Goal: Transaction & Acquisition: Purchase product/service

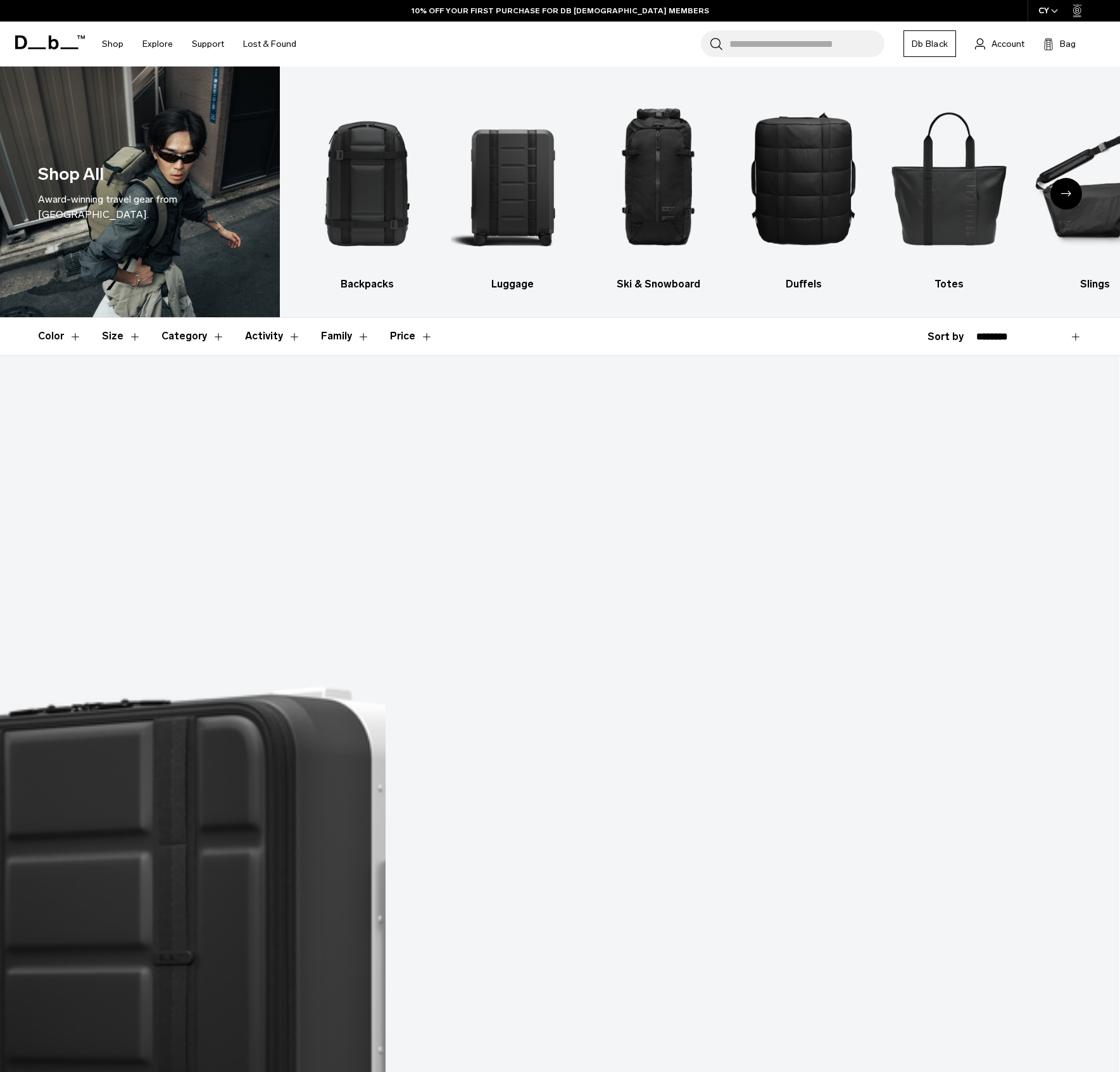
click at [1066, 196] on icon "Next slide" at bounding box center [1066, 193] width 10 height 6
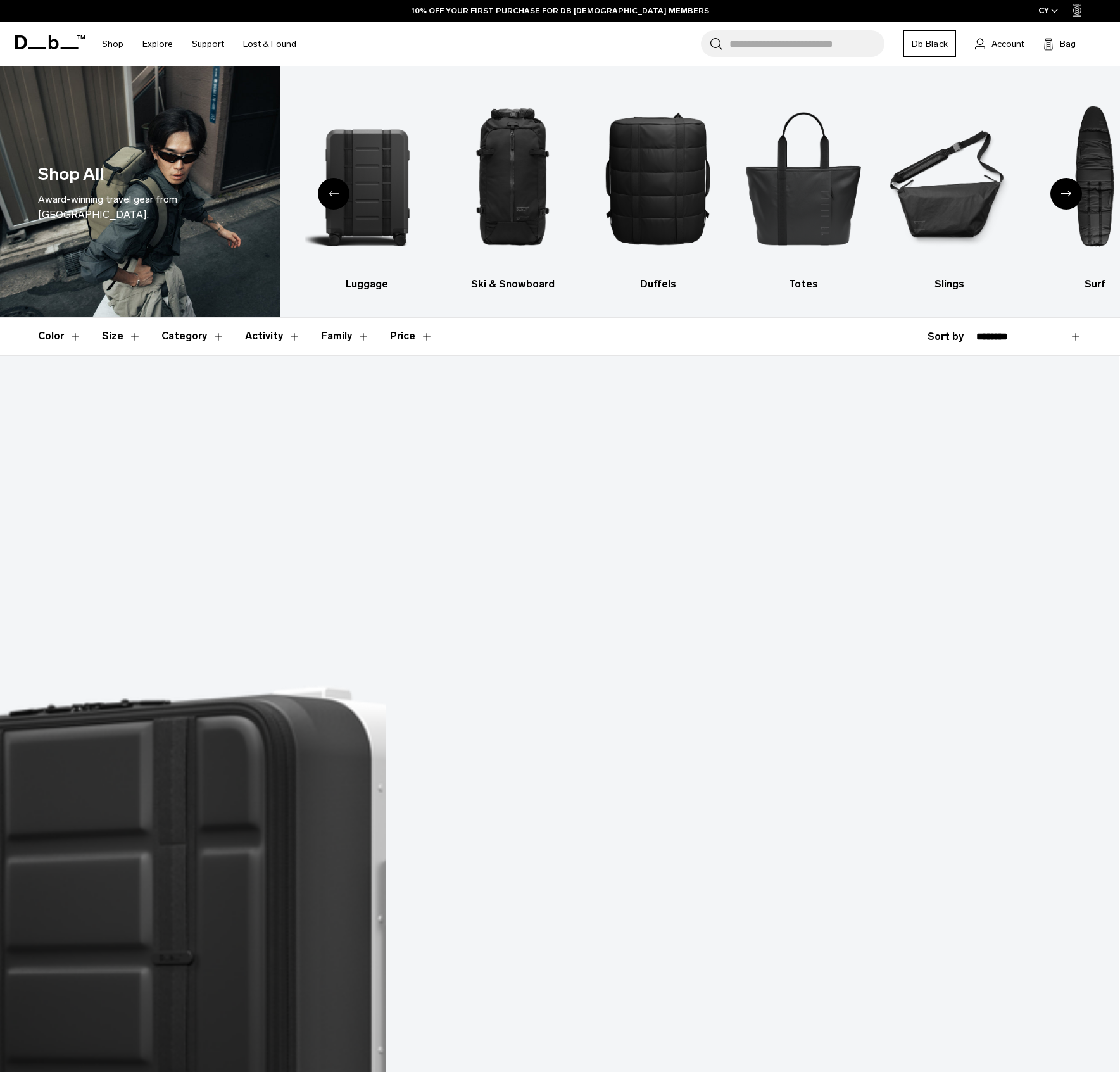
click at [1066, 196] on icon "Next slide" at bounding box center [1066, 193] width 10 height 6
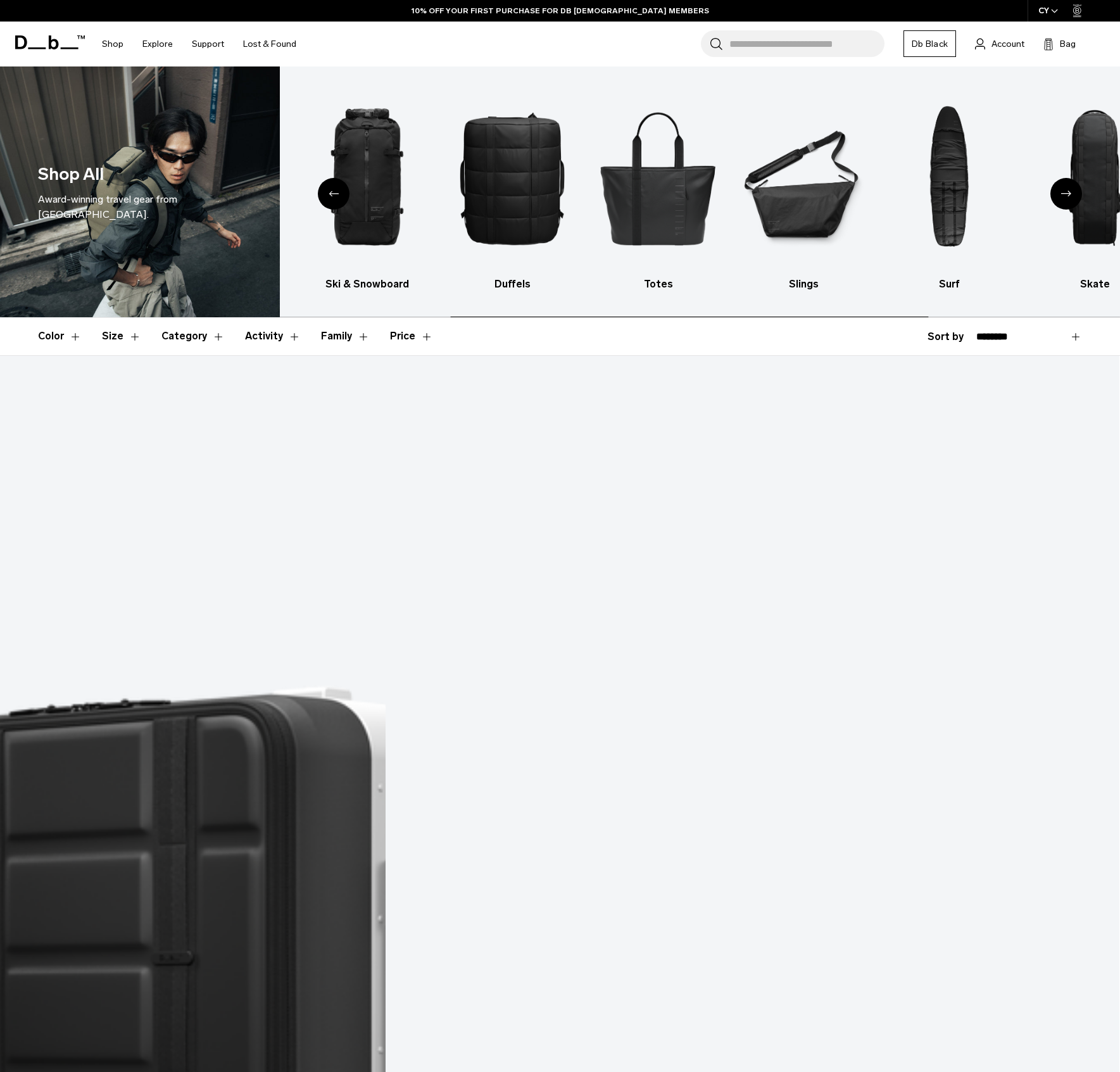
click at [1066, 196] on icon "Next slide" at bounding box center [1066, 193] width 10 height 6
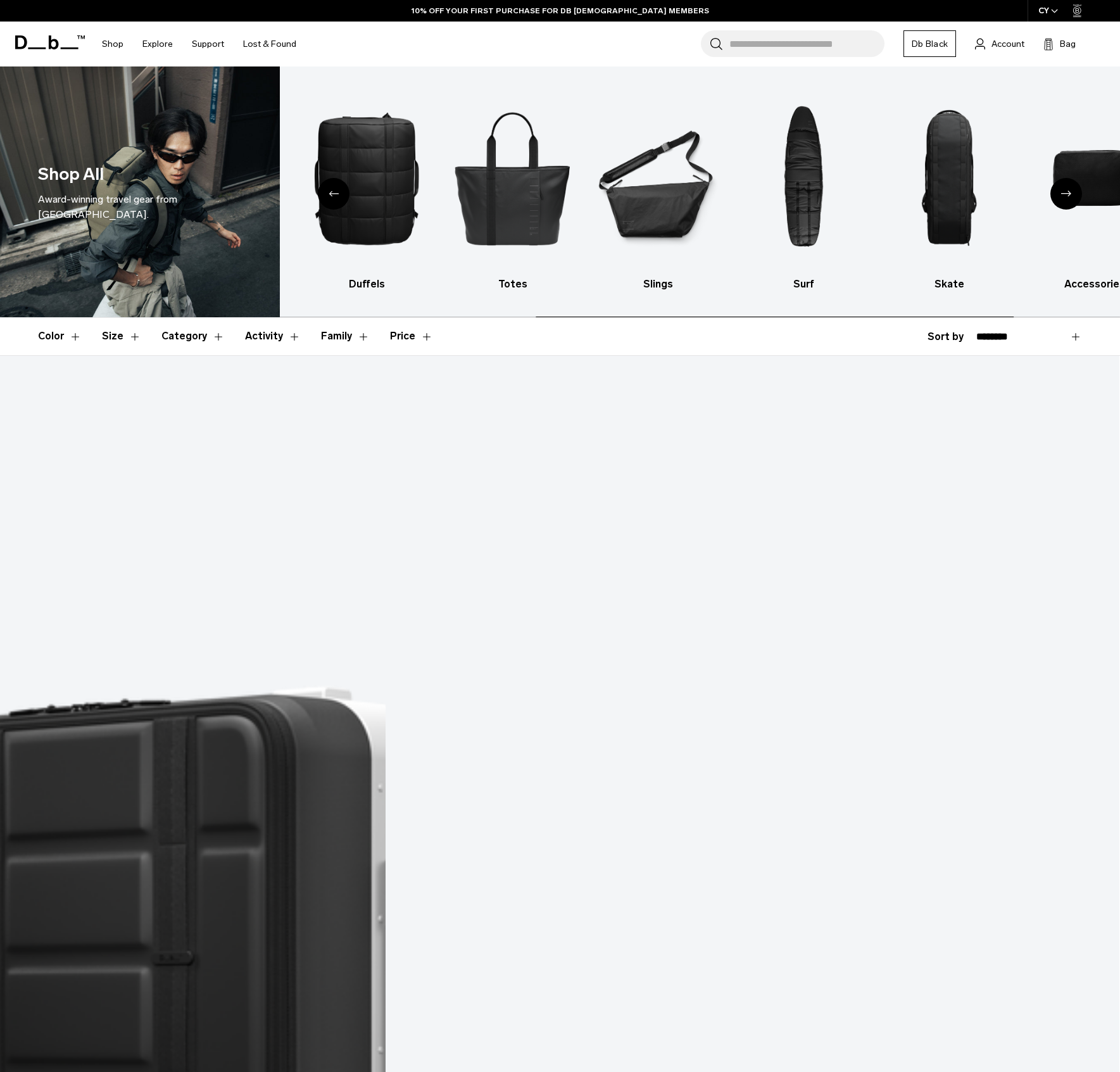
click at [1066, 196] on icon "Next slide" at bounding box center [1066, 193] width 10 height 6
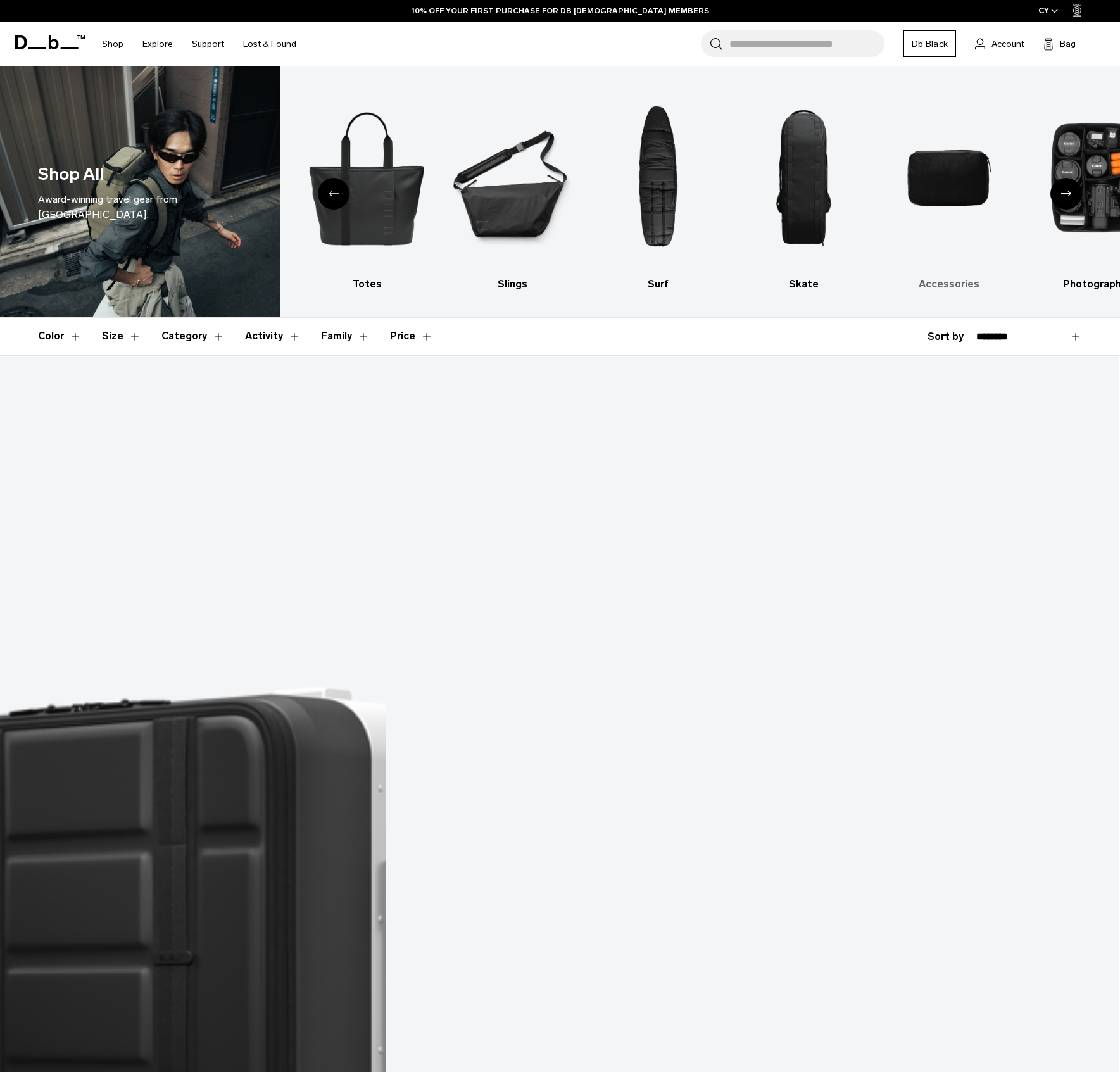
click at [977, 189] on img "9 / 10" at bounding box center [950, 178] width 124 height 185
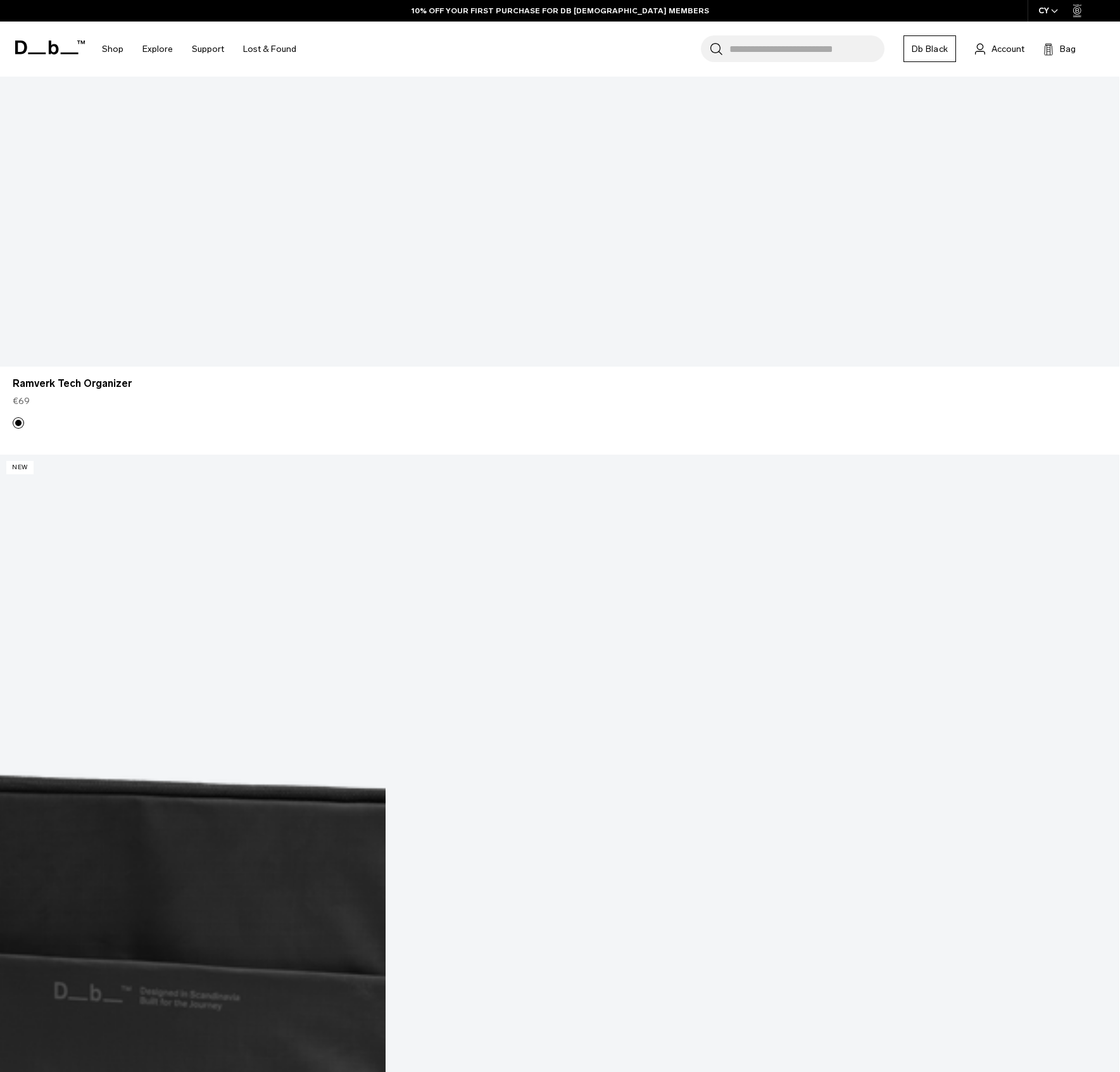
scroll to position [1235, 0]
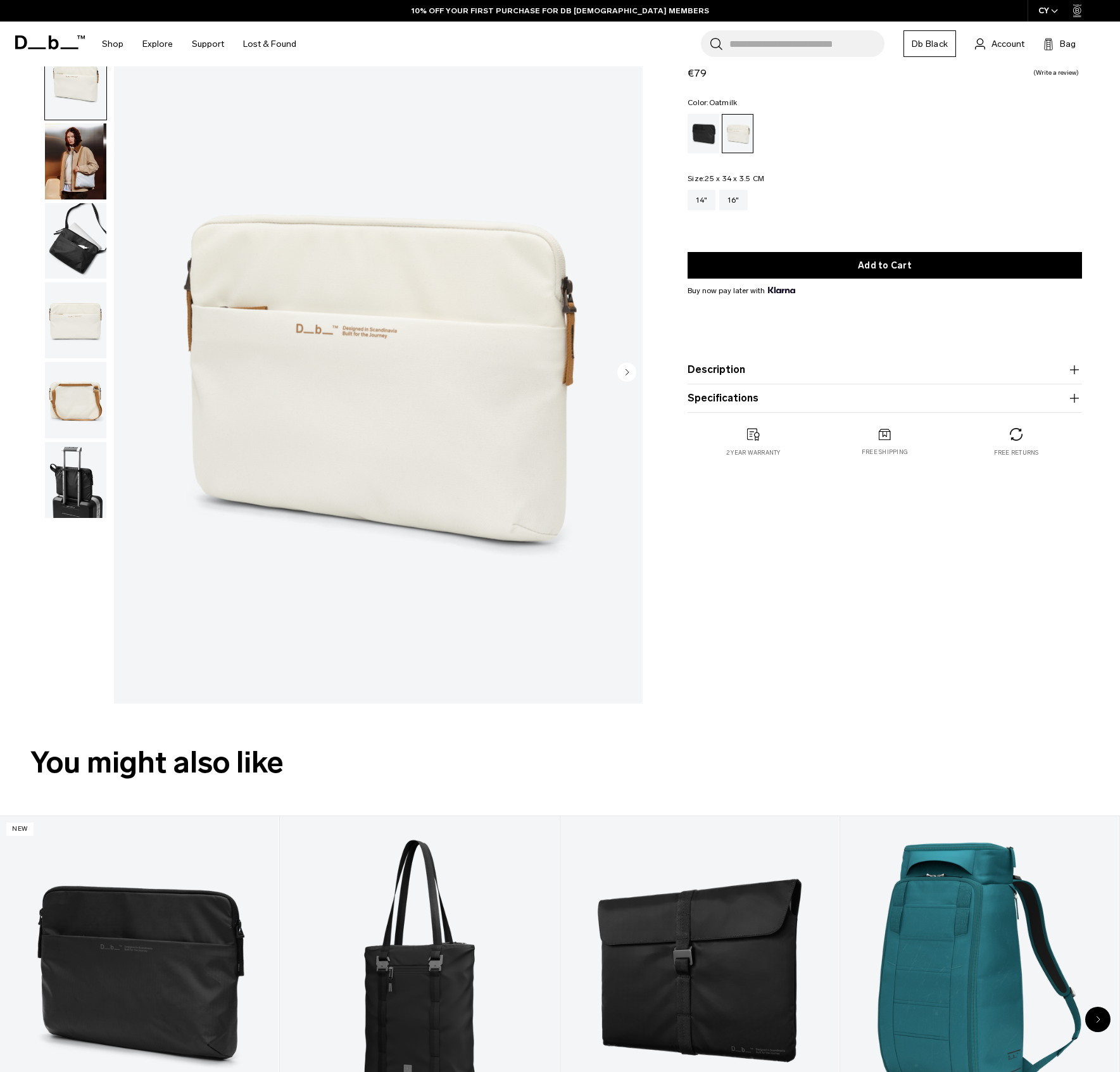
scroll to position [44, 0]
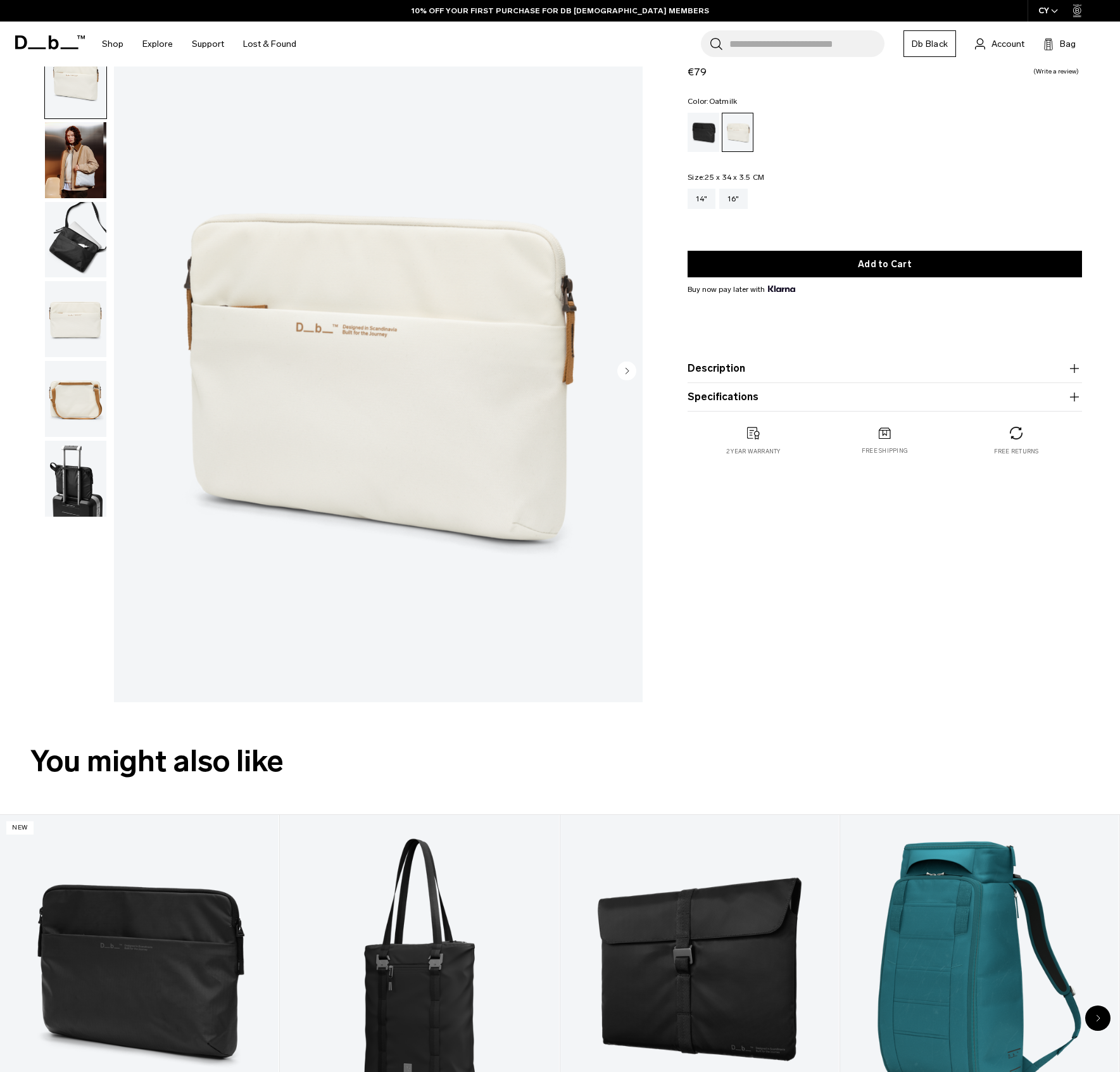
click at [69, 389] on img "button" at bounding box center [76, 398] width 61 height 76
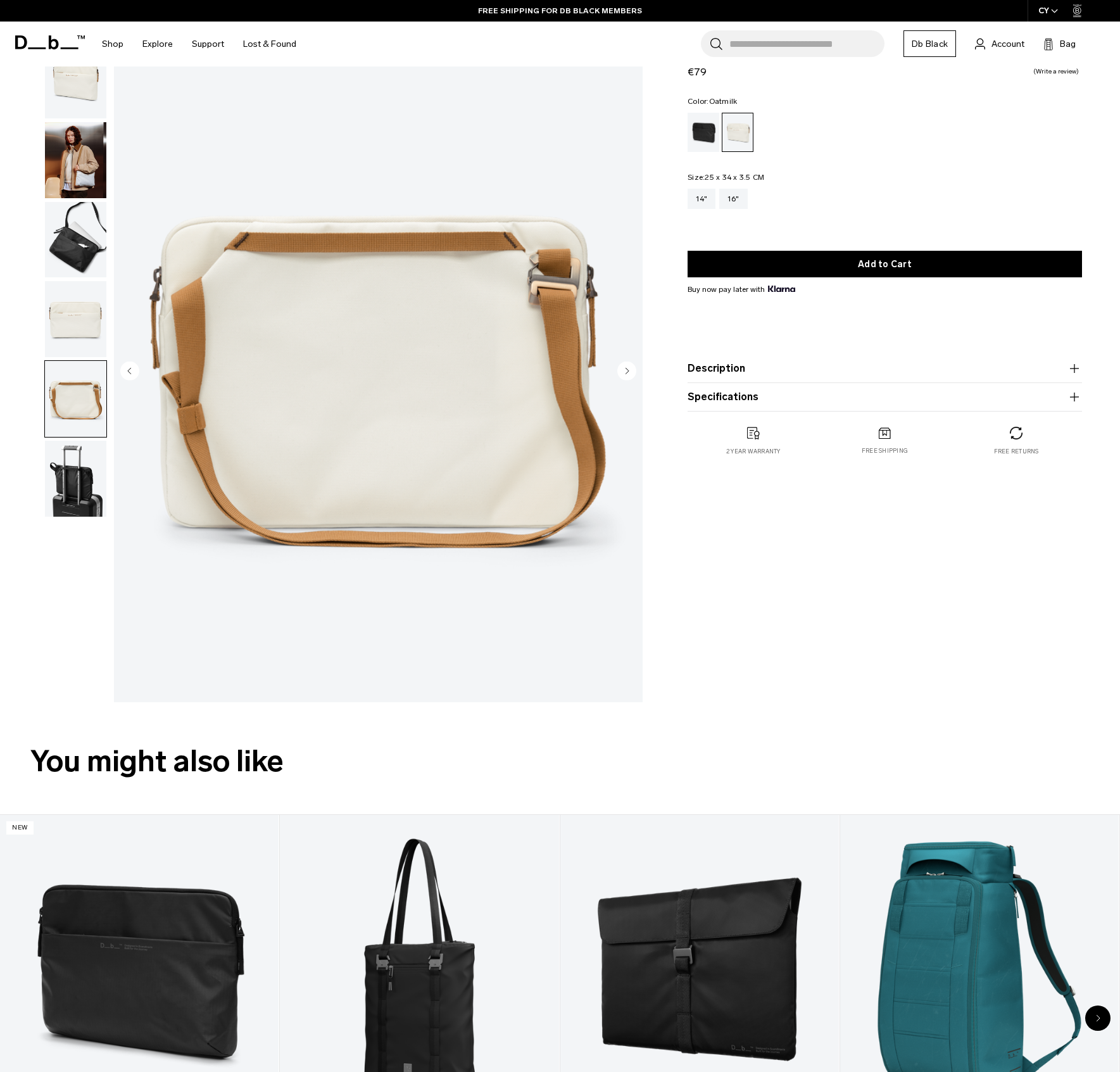
click at [82, 170] on img "button" at bounding box center [76, 160] width 61 height 76
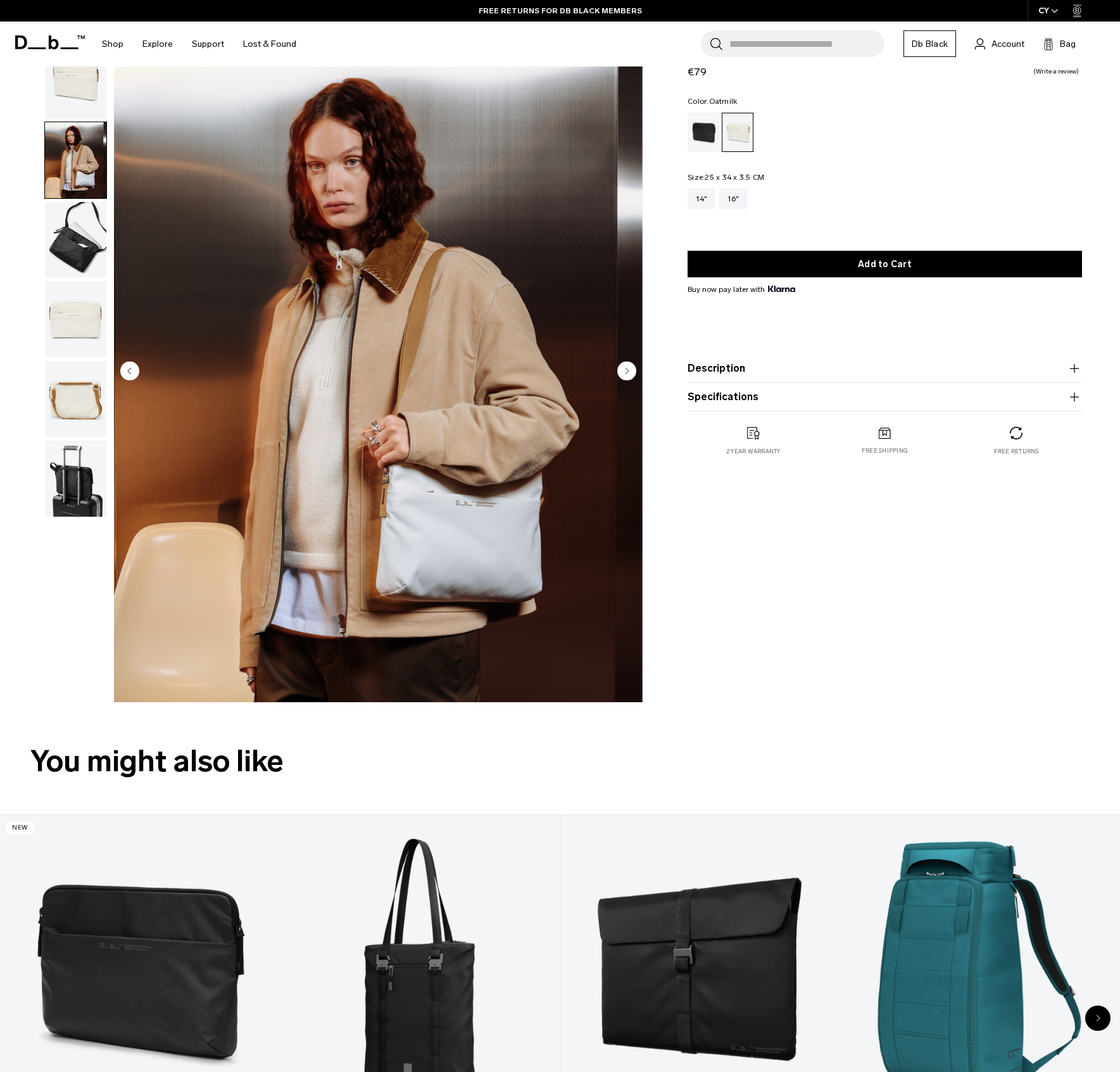
click at [80, 411] on img "button" at bounding box center [76, 398] width 61 height 76
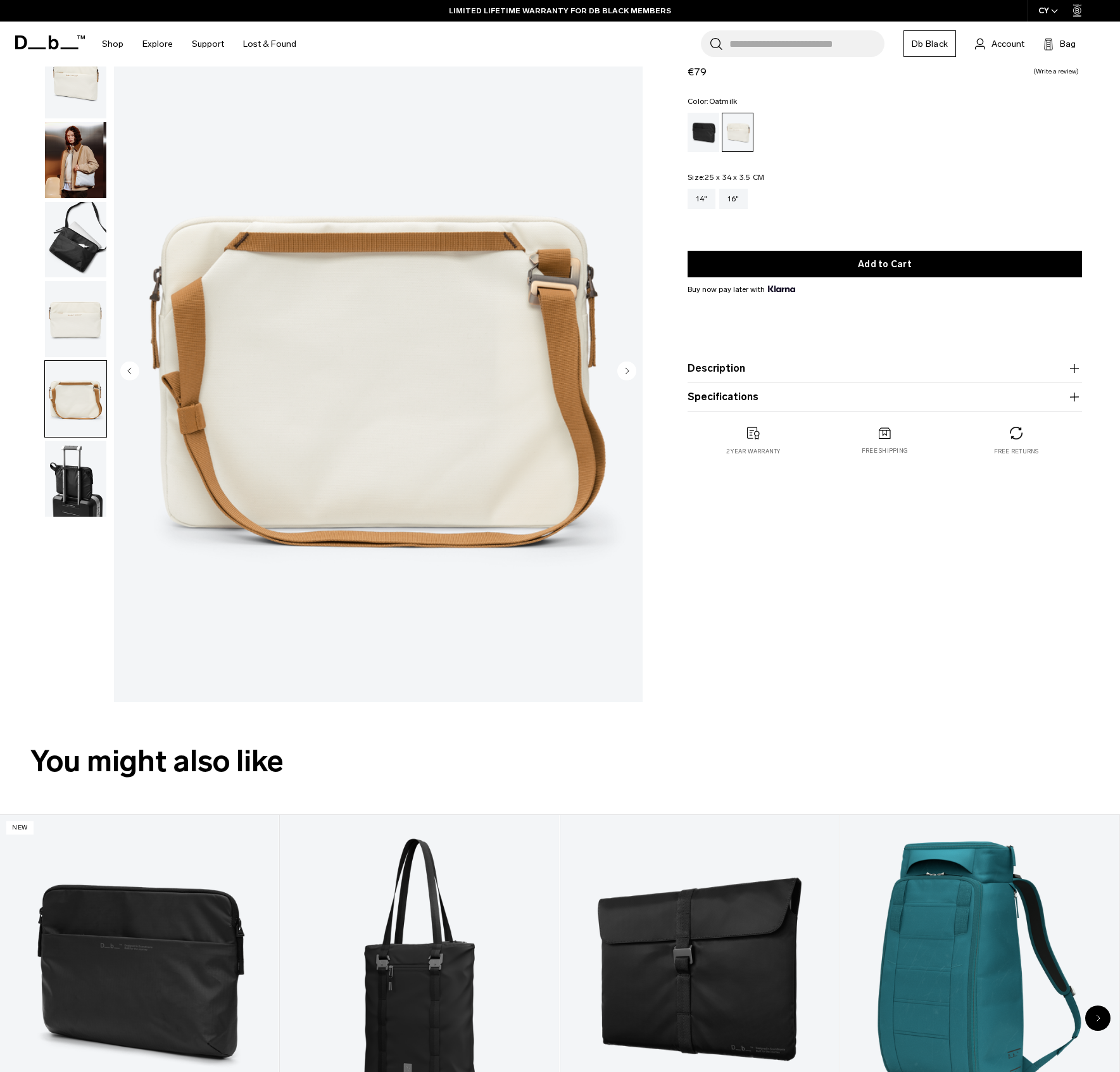
scroll to position [0, 0]
